Goal: Navigation & Orientation: Find specific page/section

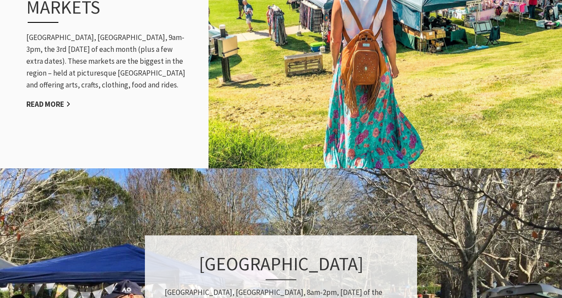
scroll to position [960, 0]
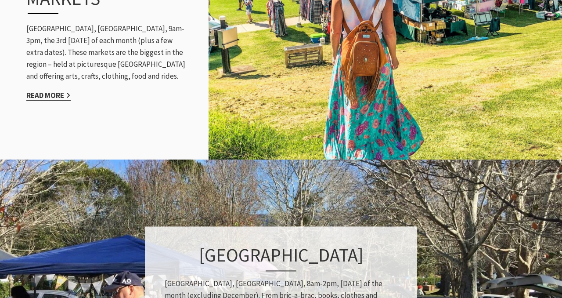
click at [44, 92] on link "Read More" at bounding box center [48, 95] width 44 height 10
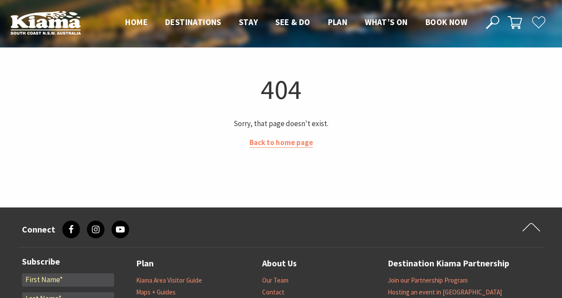
scroll to position [5, 0]
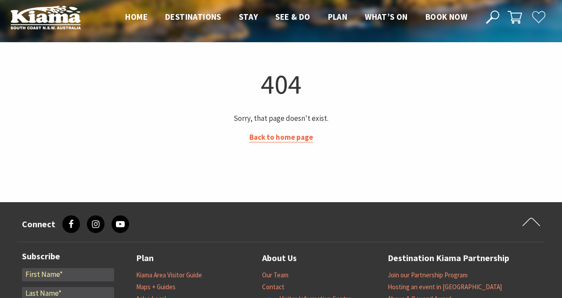
click at [263, 138] on link "Back to home page" at bounding box center [281, 137] width 64 height 10
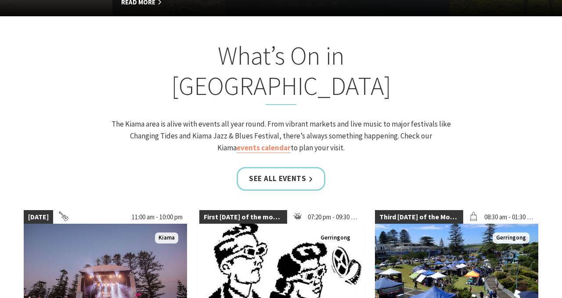
scroll to position [768, 0]
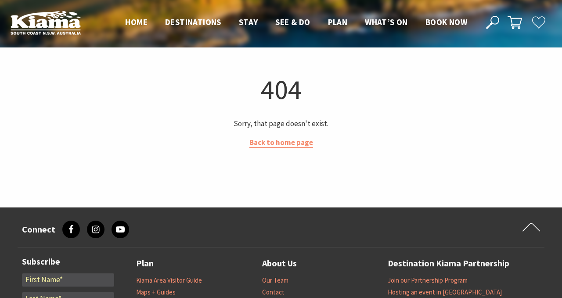
scroll to position [5, 0]
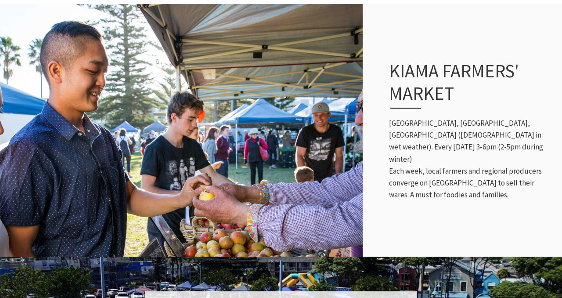
scroll to position [353, 0]
